Goal: Information Seeking & Learning: Learn about a topic

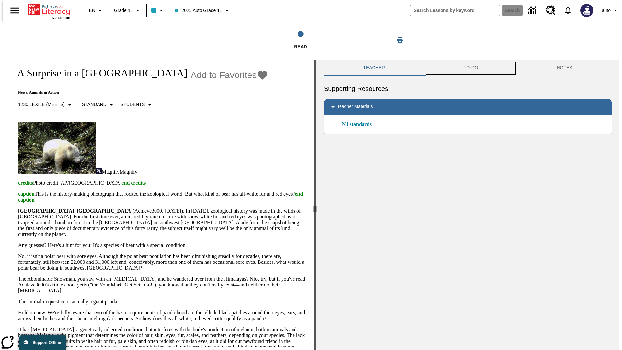
click at [470, 68] on button "TO-DO" at bounding box center [470, 68] width 93 height 16
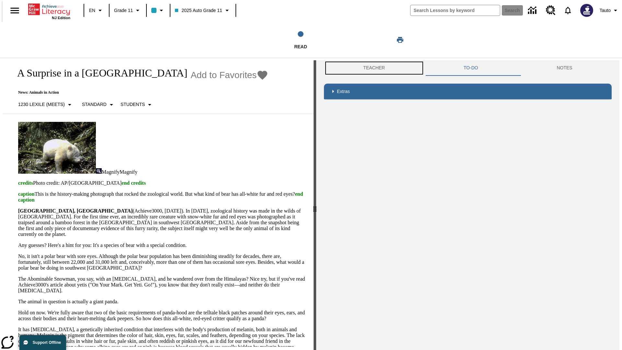
click at [372, 68] on button "Teacher" at bounding box center [374, 68] width 100 height 16
